Goal: Information Seeking & Learning: Learn about a topic

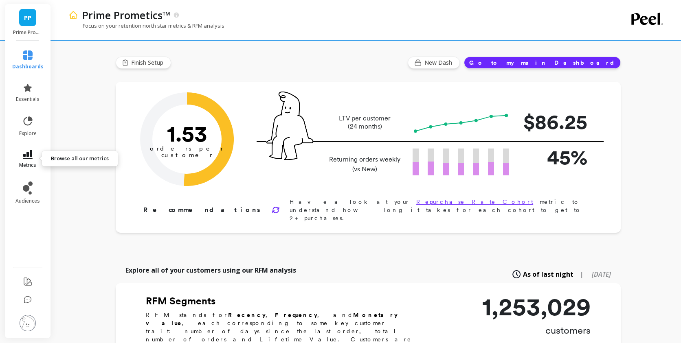
click at [34, 161] on link "metrics" at bounding box center [27, 159] width 31 height 19
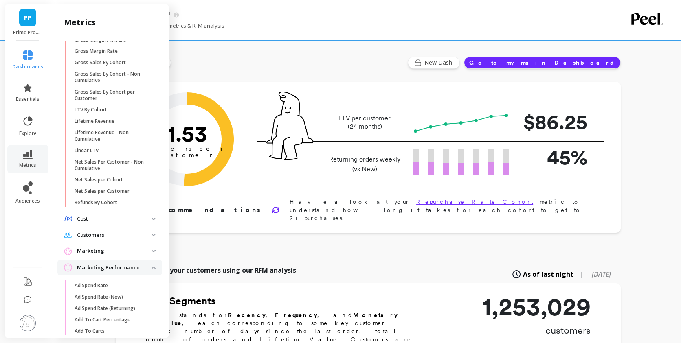
scroll to position [392, 0]
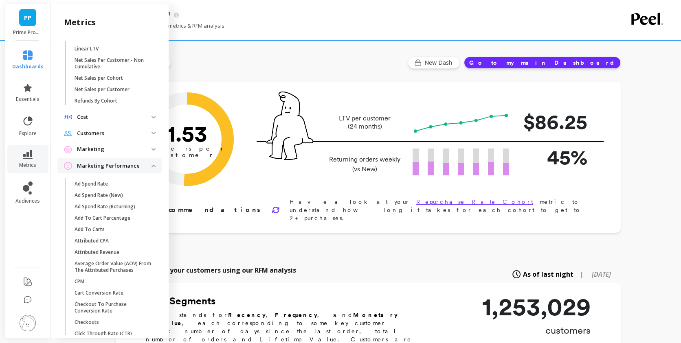
click at [151, 167] on img at bounding box center [153, 166] width 4 height 2
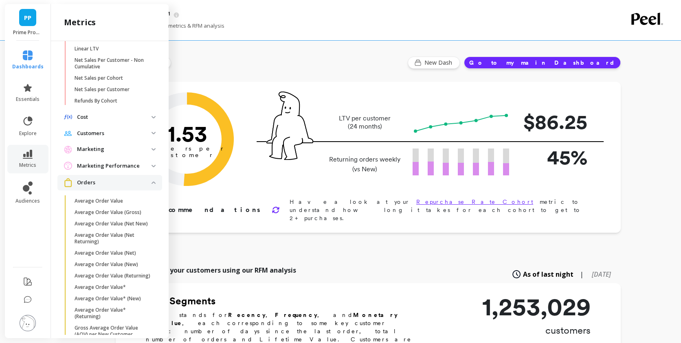
click at [147, 184] on span "Orders" at bounding box center [109, 182] width 105 height 15
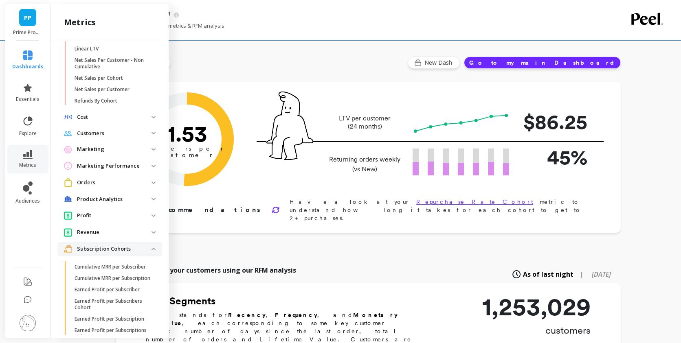
click at [143, 253] on p "Subscription Cohorts" at bounding box center [114, 249] width 74 height 8
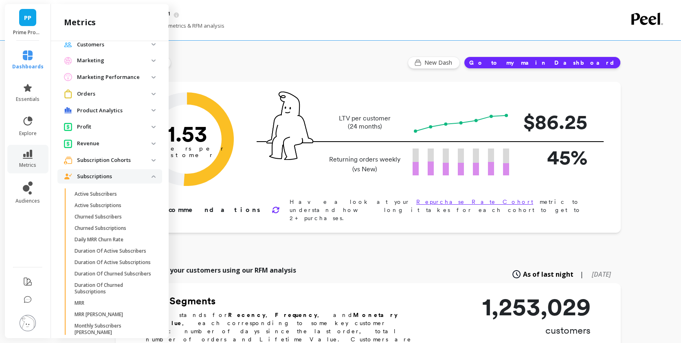
click at [151, 178] on img at bounding box center [153, 176] width 4 height 2
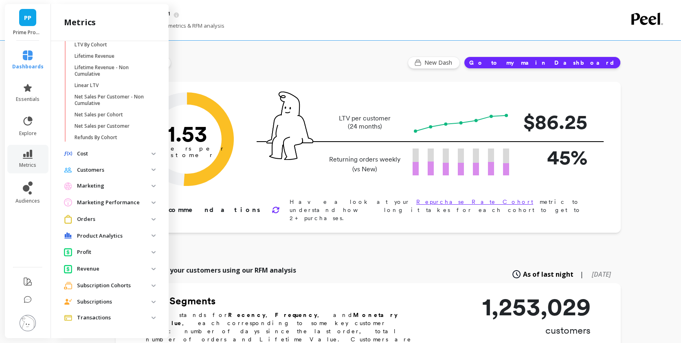
scroll to position [362, 0]
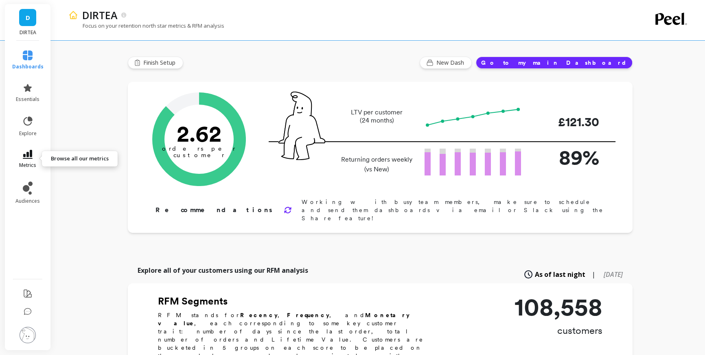
click at [25, 153] on icon at bounding box center [28, 154] width 10 height 9
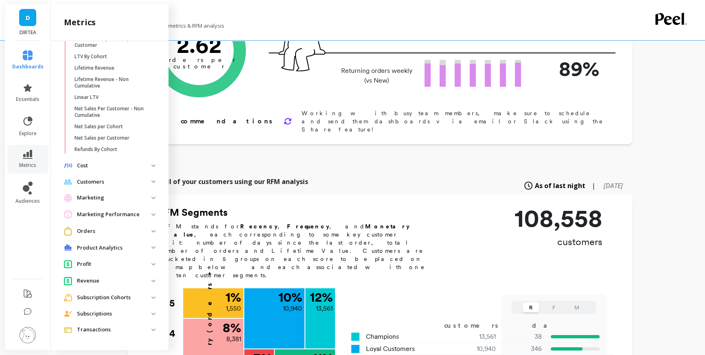
scroll to position [350, 0]
click at [103, 307] on span "Subscriptions" at bounding box center [109, 313] width 105 height 15
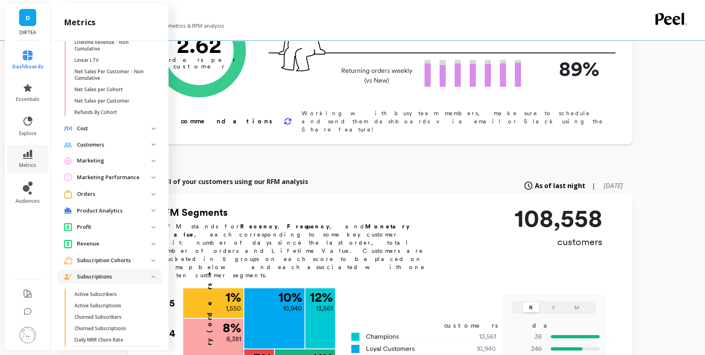
scroll to position [439, 0]
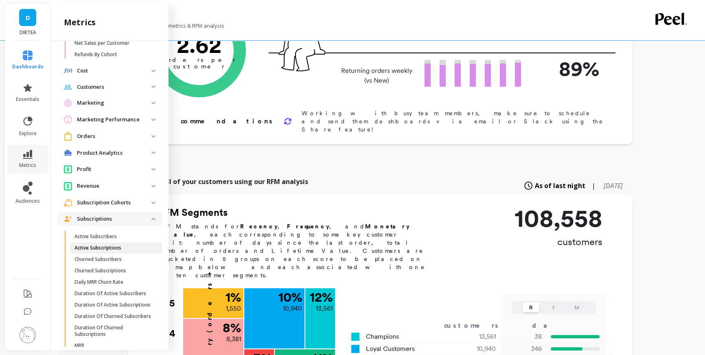
click at [108, 254] on link "Active Subscriptions" at bounding box center [116, 247] width 92 height 11
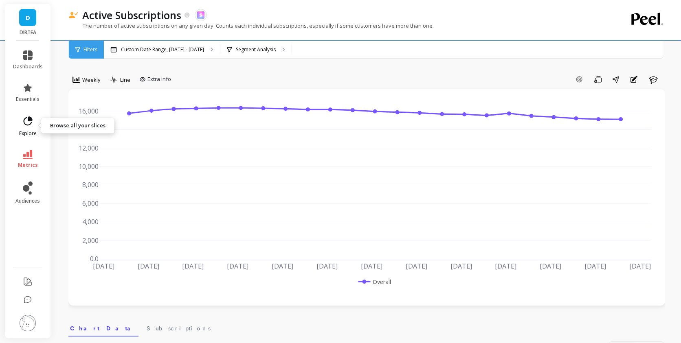
click at [23, 125] on icon at bounding box center [27, 121] width 11 height 11
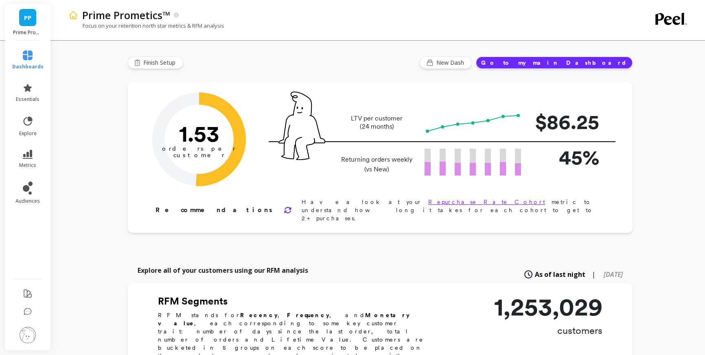
click at [234, 15] on div "Prime Prometics™" at bounding box center [350, 15] width 544 height 14
